Goal: Information Seeking & Learning: Find specific fact

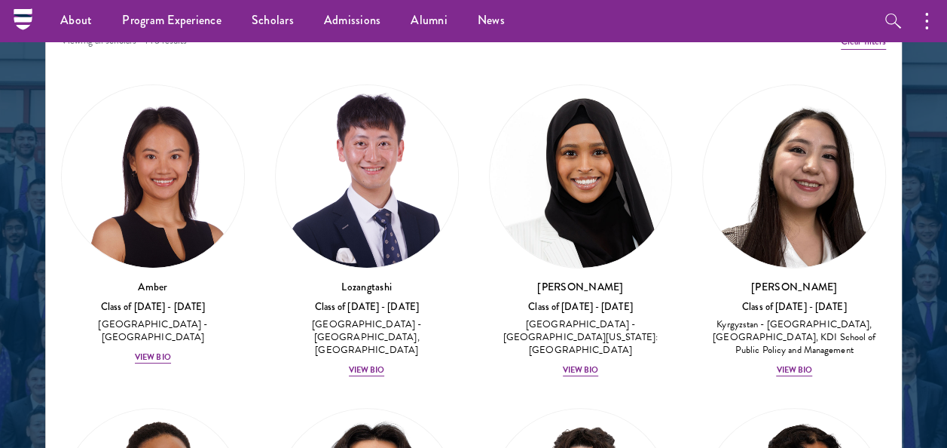
scroll to position [1729, 0]
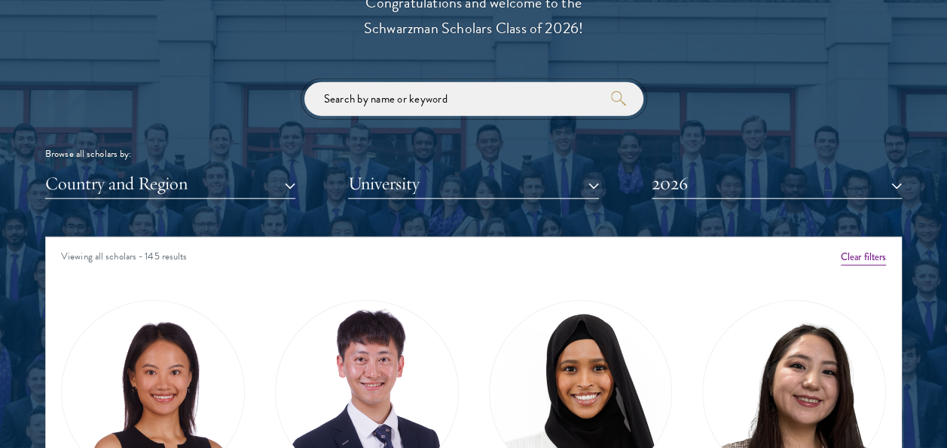
click at [356, 87] on input "search" at bounding box center [473, 99] width 339 height 34
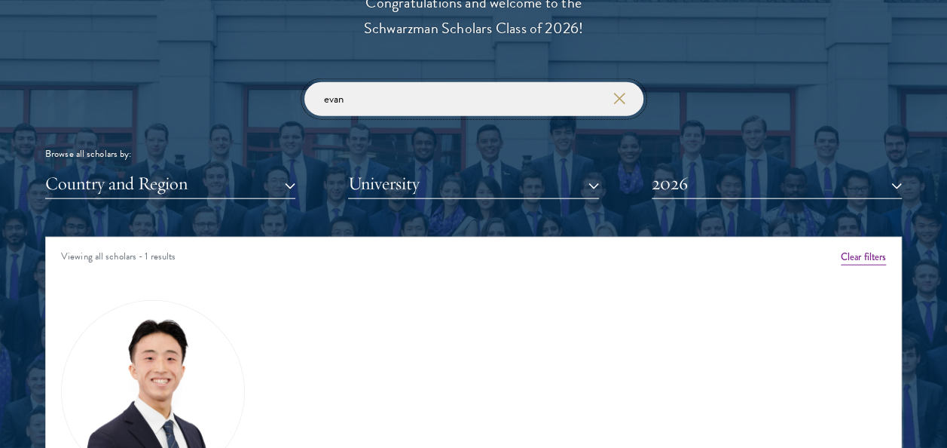
type input "evan"
click button "submit" at bounding box center [0, 0] width 0 height 0
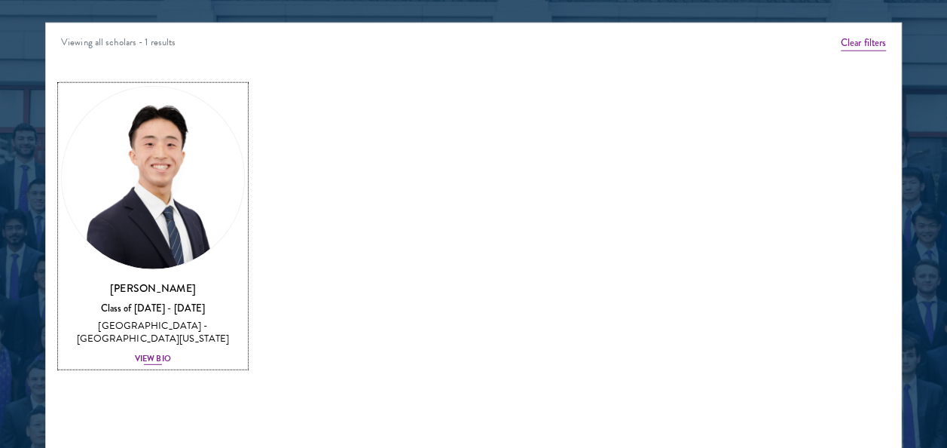
click at [157, 354] on div "View Bio" at bounding box center [153, 359] width 36 height 12
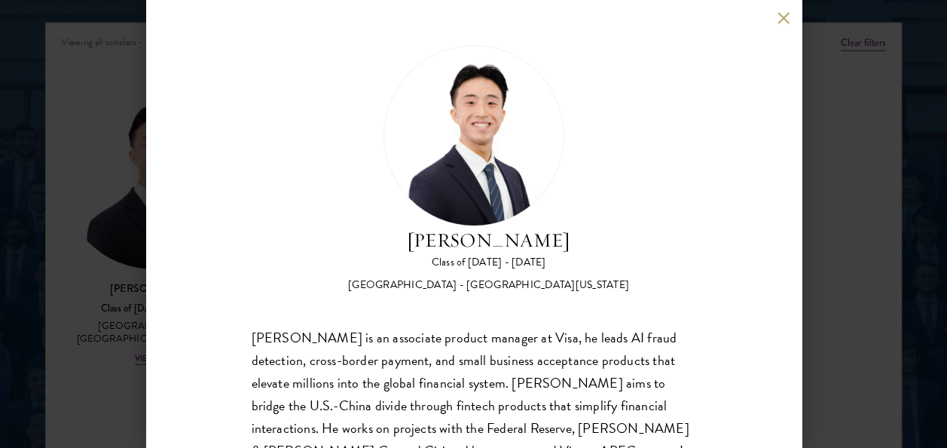
click at [774, 20] on div "[PERSON_NAME] Class of [DATE] - [DATE] [GEOGRAPHIC_DATA] - [GEOGRAPHIC_DATA][US…" at bounding box center [474, 224] width 656 height 448
click at [784, 14] on button at bounding box center [784, 17] width 13 height 13
